Goal: Task Accomplishment & Management: Use online tool/utility

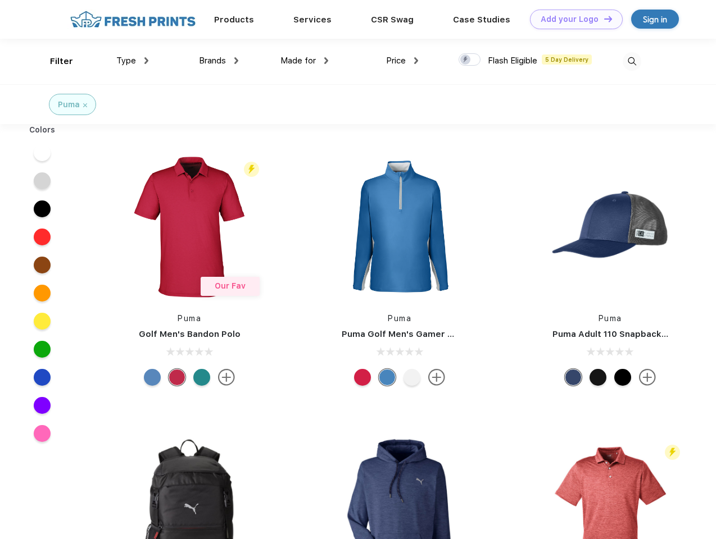
click at [572, 19] on link "Add your Logo Design Tool" at bounding box center [576, 20] width 93 height 20
click at [0, 0] on div "Design Tool" at bounding box center [0, 0] width 0 height 0
click at [603, 19] on link "Add your Logo Design Tool" at bounding box center [576, 20] width 93 height 20
click at [54, 61] on div "Filter" at bounding box center [61, 61] width 23 height 13
click at [133, 61] on span "Type" at bounding box center [126, 61] width 20 height 10
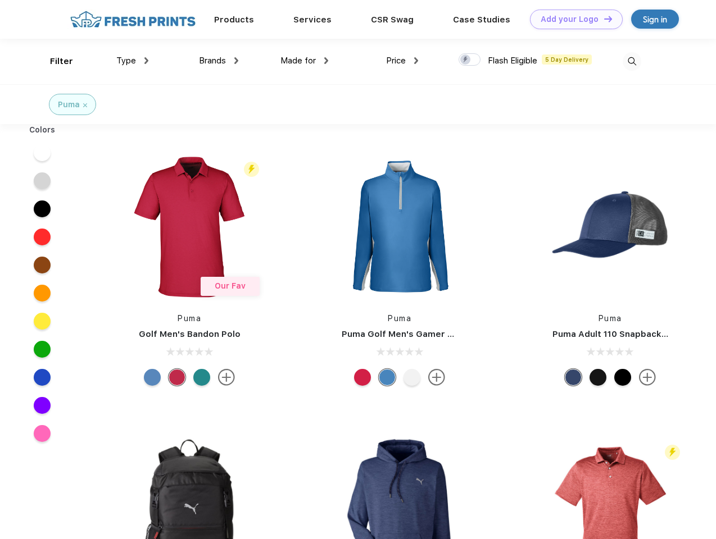
click at [219, 61] on span "Brands" at bounding box center [212, 61] width 27 height 10
click at [304, 61] on span "Made for" at bounding box center [297, 61] width 35 height 10
click at [402, 61] on span "Price" at bounding box center [396, 61] width 20 height 10
click at [470, 60] on div at bounding box center [469, 59] width 22 height 12
click at [466, 60] on input "checkbox" at bounding box center [461, 56] width 7 height 7
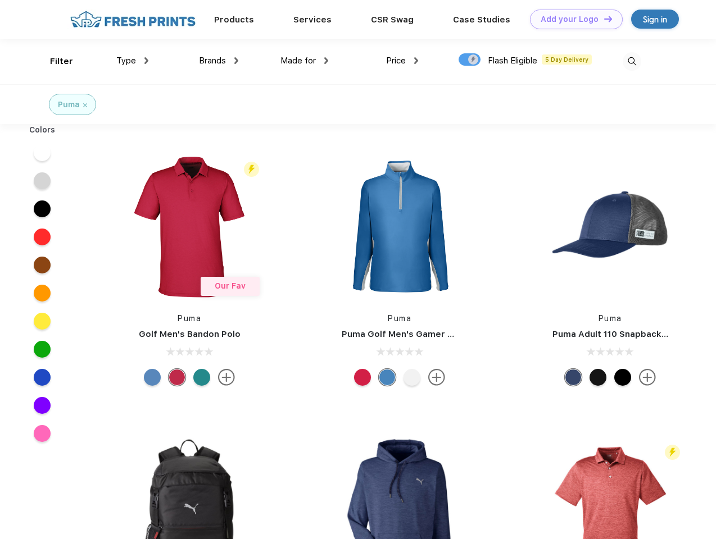
click at [631, 61] on img at bounding box center [631, 61] width 19 height 19
